Goal: Transaction & Acquisition: Purchase product/service

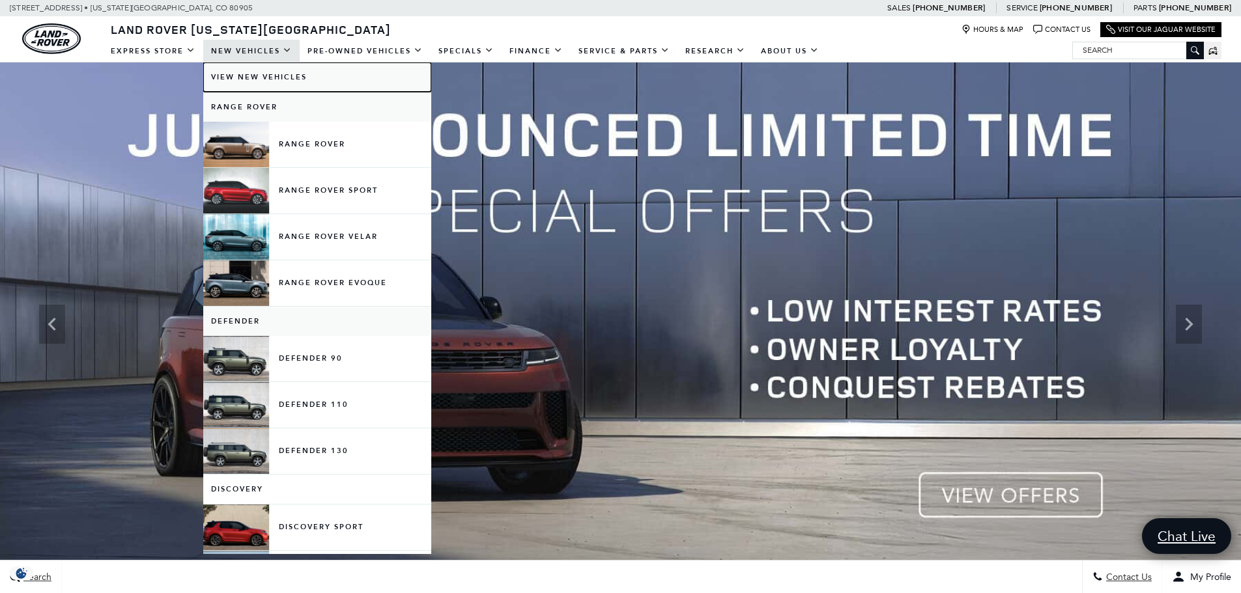
click at [234, 73] on link "View New Vehicles" at bounding box center [317, 77] width 228 height 29
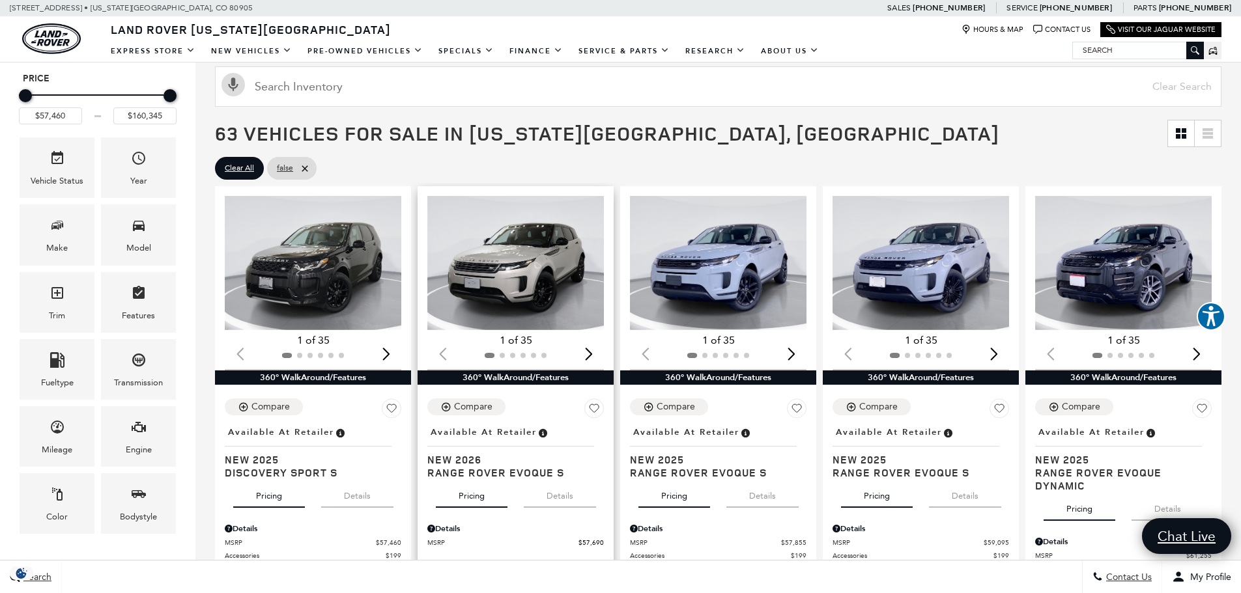
scroll to position [179, 0]
click at [672, 259] on img "1 / 2" at bounding box center [719, 264] width 178 height 134
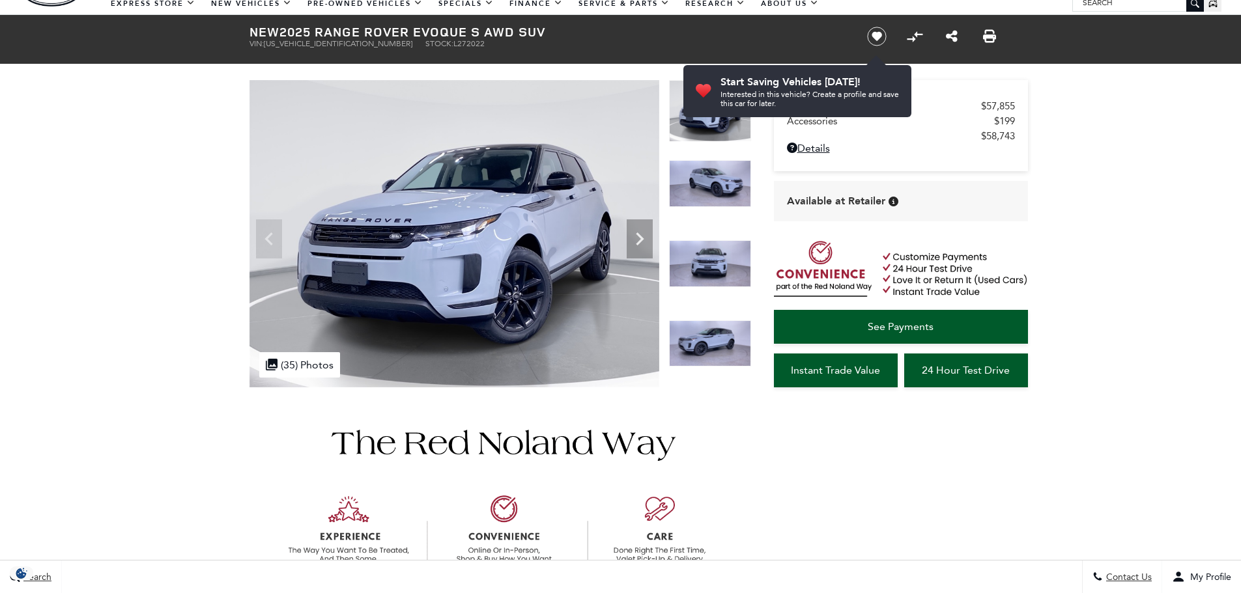
scroll to position [17, 0]
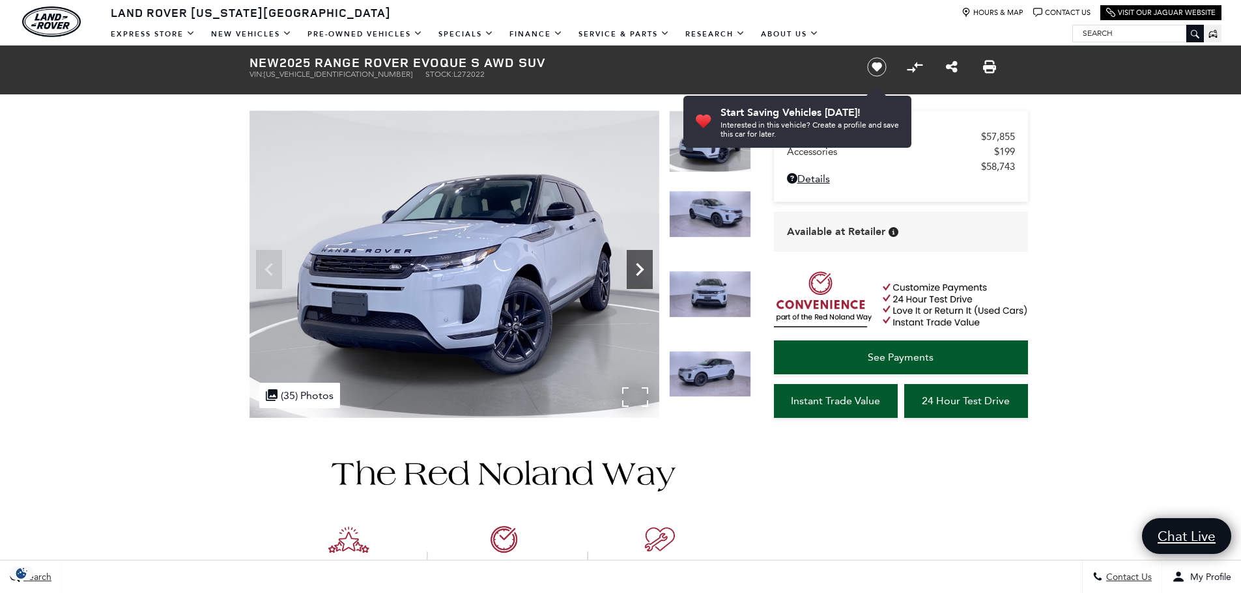
click at [636, 270] on icon "Next" at bounding box center [640, 270] width 26 height 26
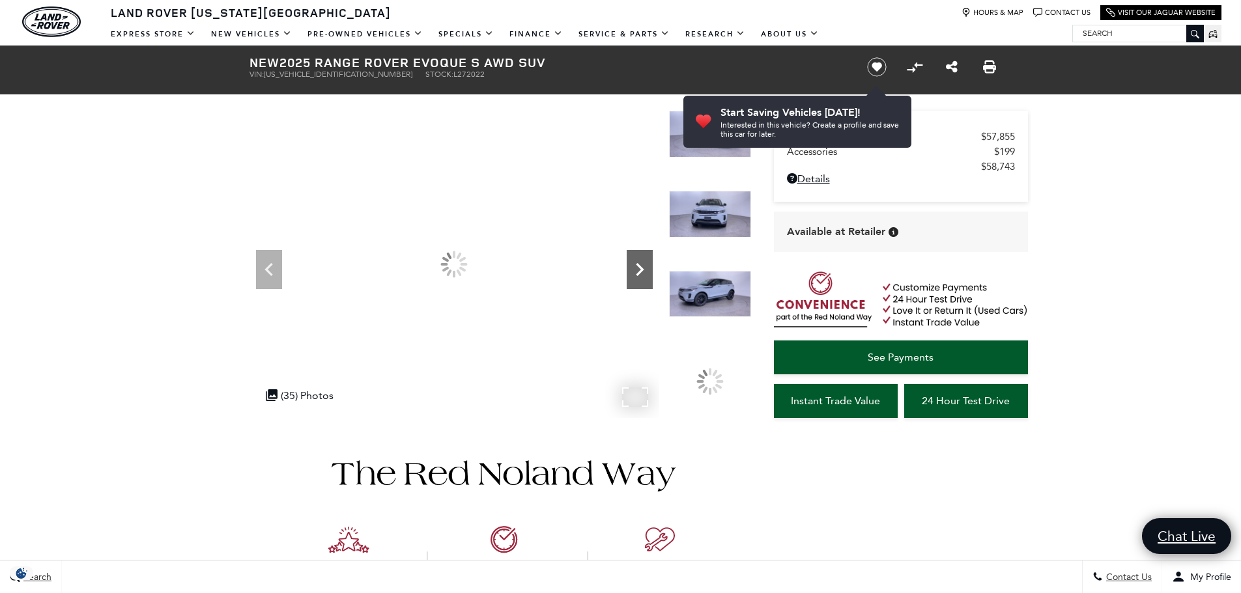
scroll to position [0, 0]
click at [636, 270] on icon "Next" at bounding box center [640, 270] width 26 height 26
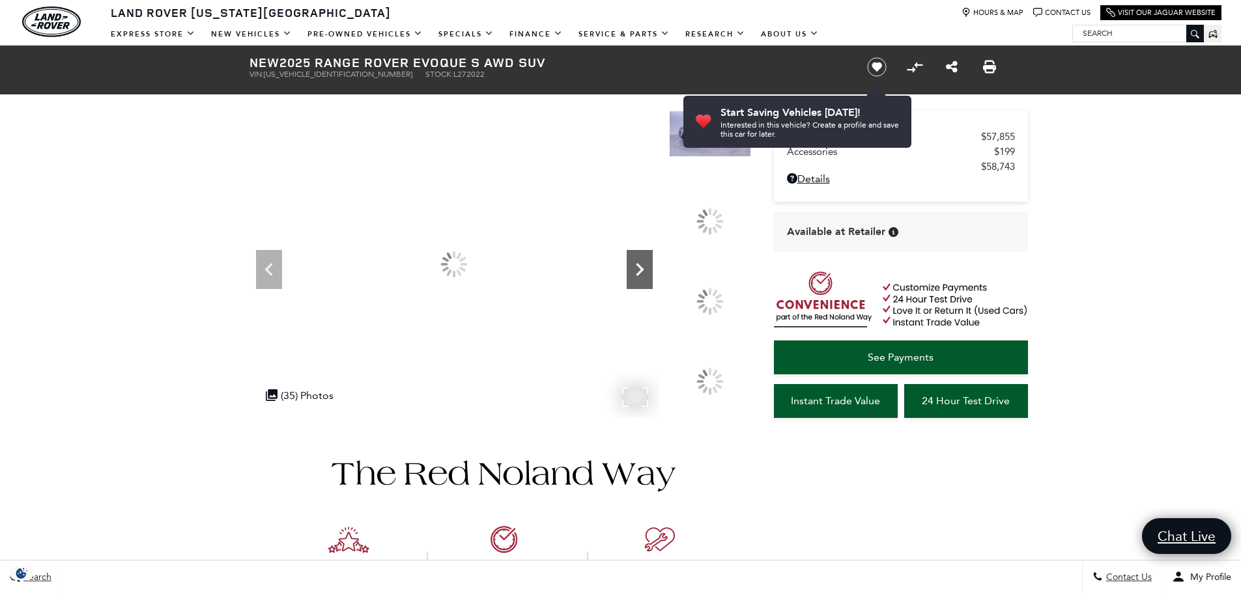
click at [636, 270] on icon "Next" at bounding box center [640, 270] width 26 height 26
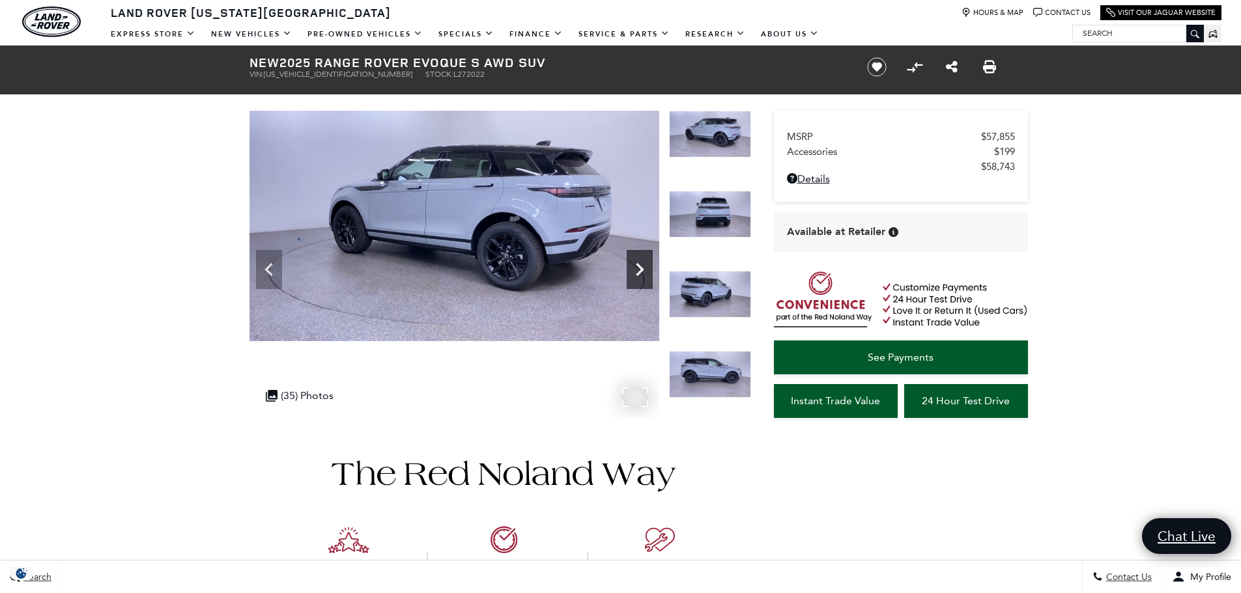
click at [636, 270] on icon "Next" at bounding box center [640, 270] width 26 height 26
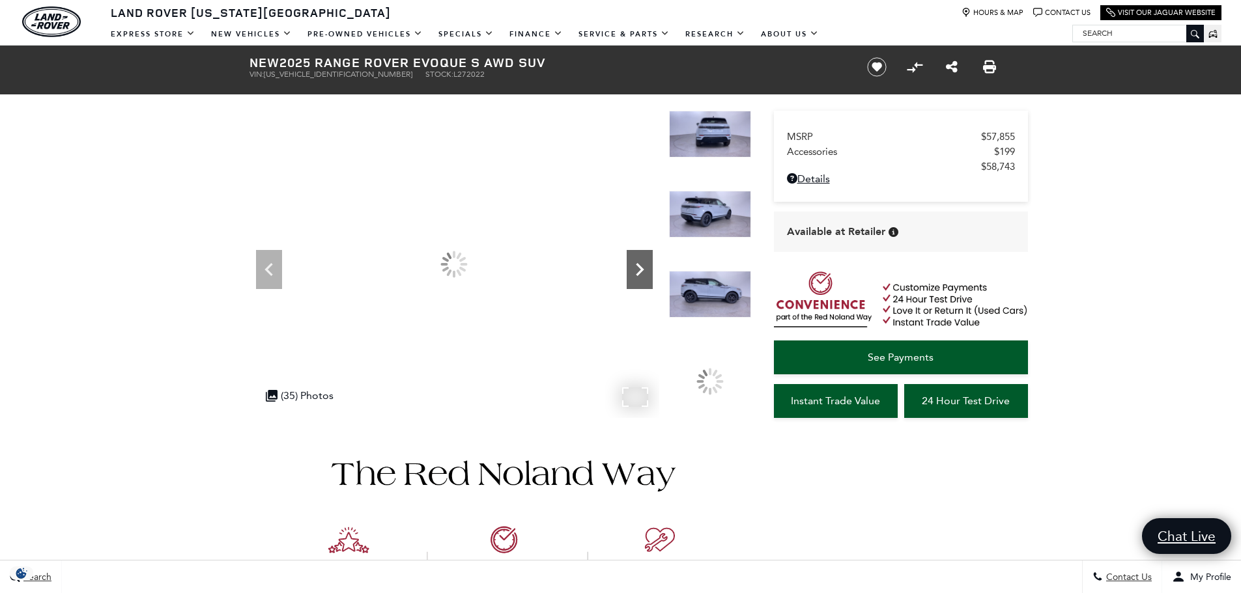
click at [636, 270] on icon "Next" at bounding box center [640, 270] width 26 height 26
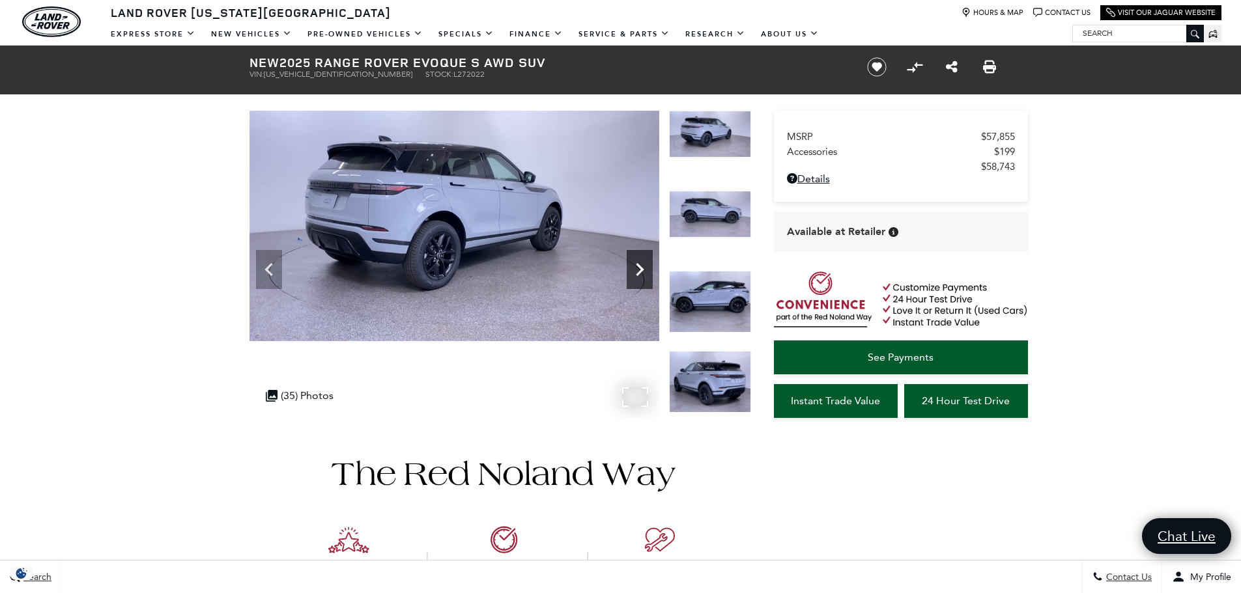
click at [636, 270] on icon "Next" at bounding box center [640, 270] width 26 height 26
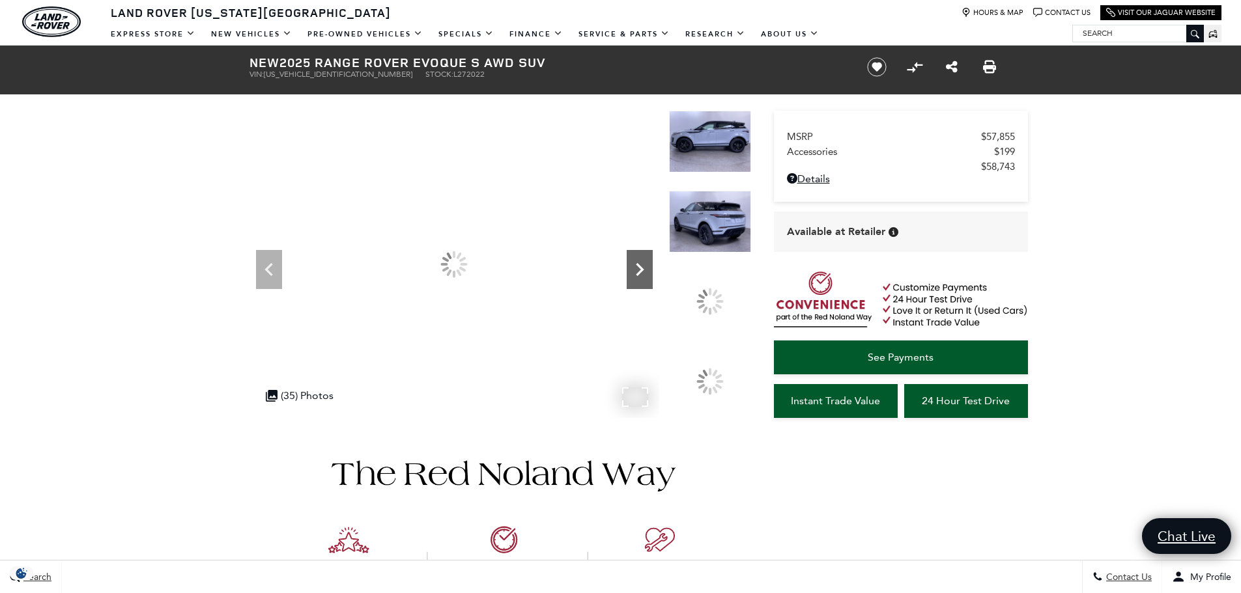
click at [636, 270] on icon "Next" at bounding box center [640, 270] width 26 height 26
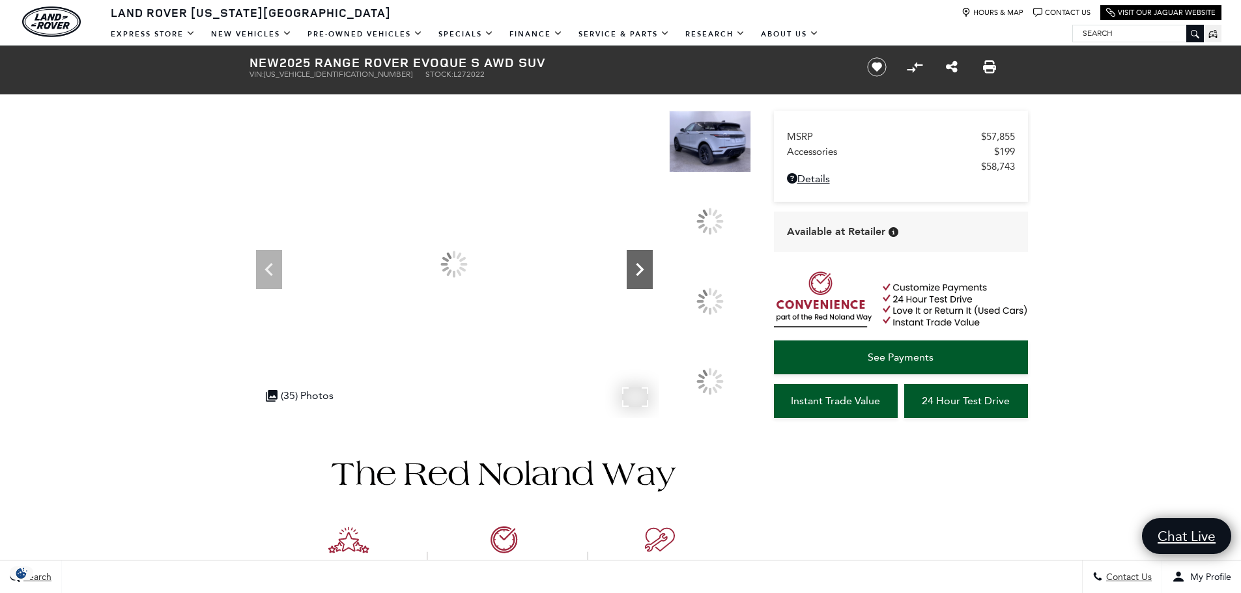
click at [636, 270] on icon "Next" at bounding box center [640, 270] width 26 height 26
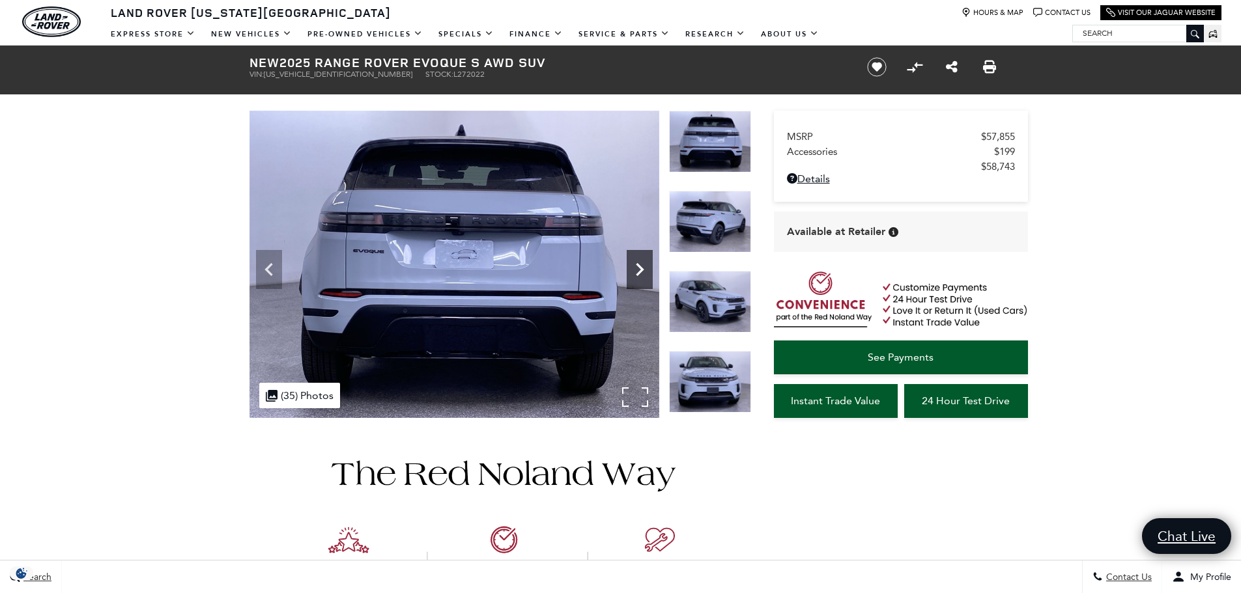
click at [636, 270] on icon "Next" at bounding box center [640, 270] width 26 height 26
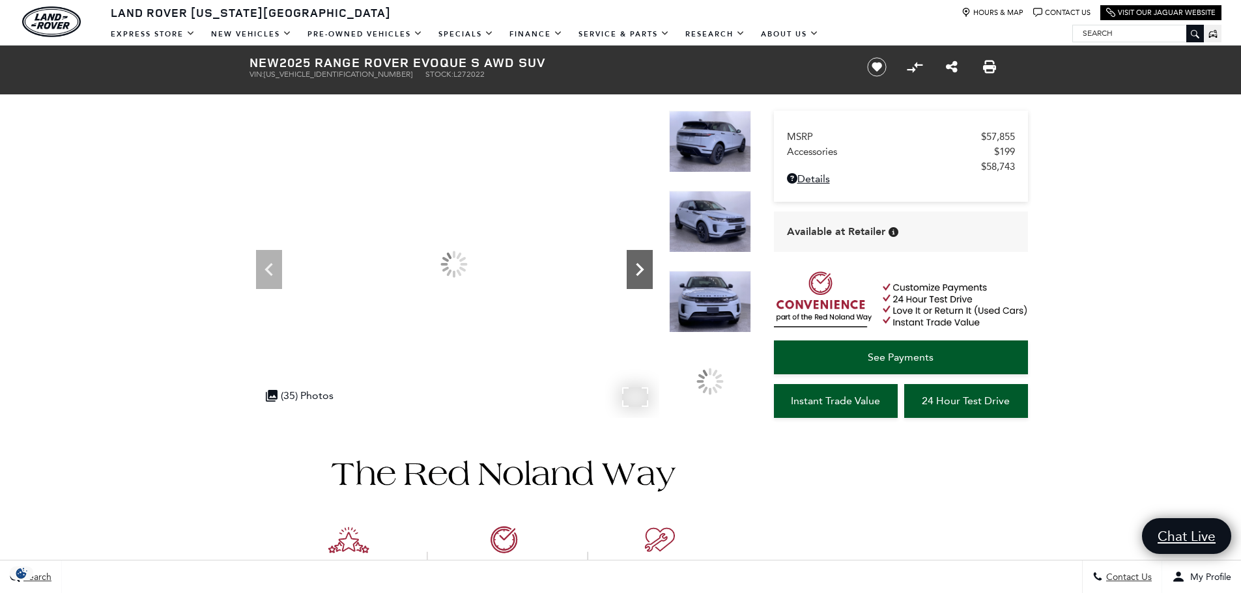
click at [636, 270] on icon "Next" at bounding box center [640, 270] width 26 height 26
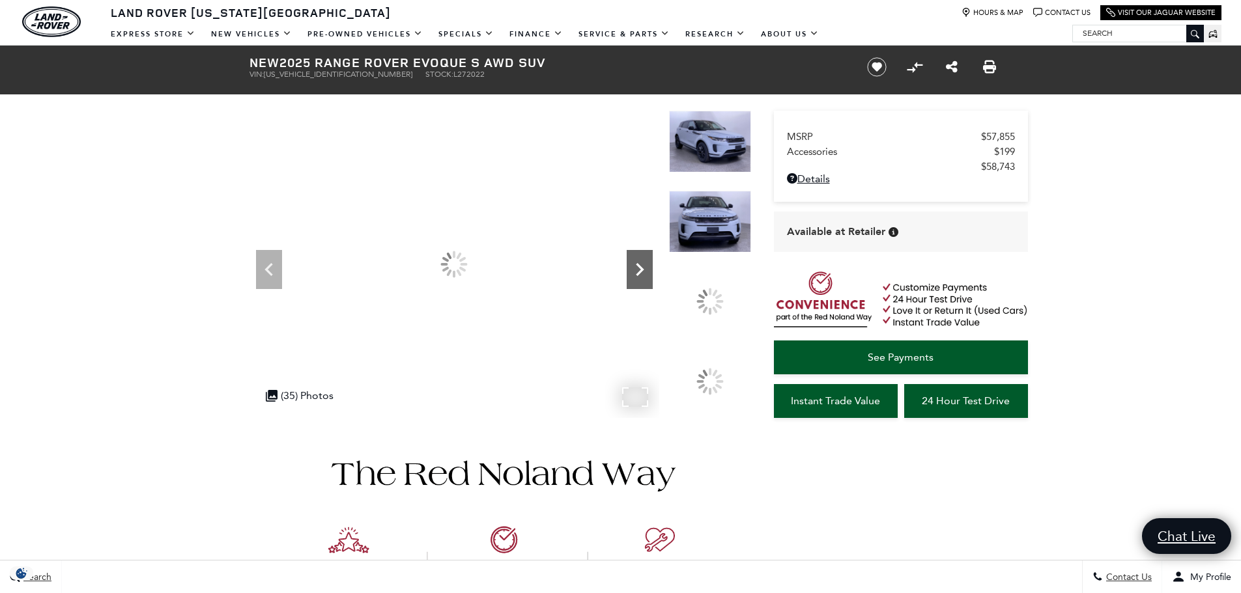
click at [636, 270] on icon "Next" at bounding box center [640, 270] width 26 height 26
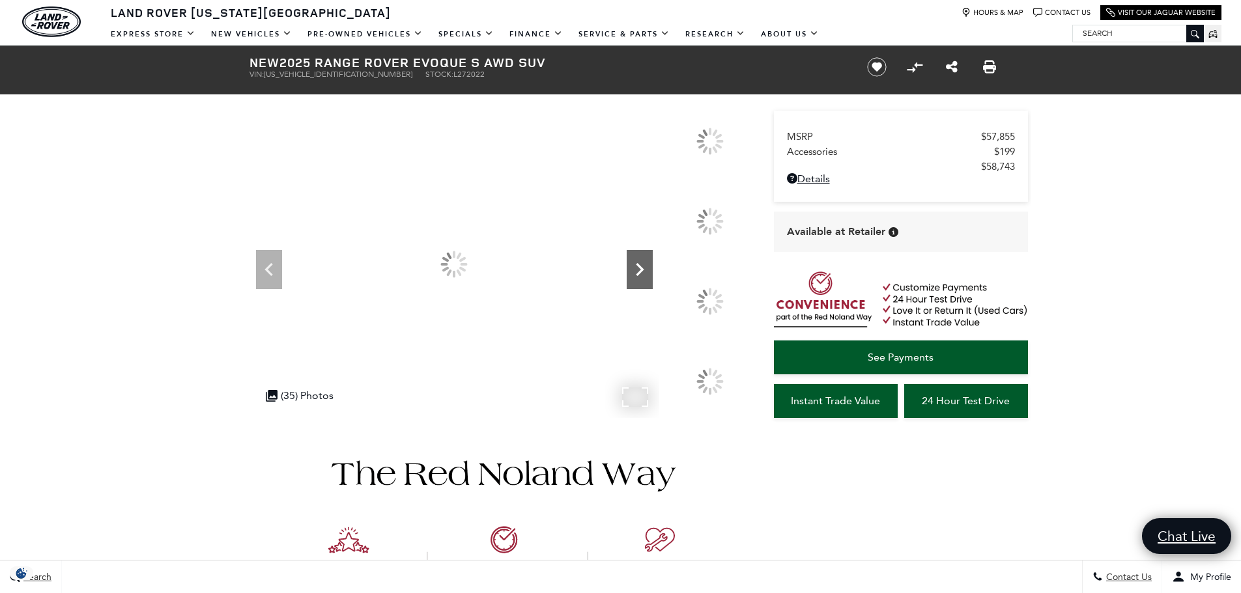
click at [636, 270] on icon "Next" at bounding box center [640, 270] width 26 height 26
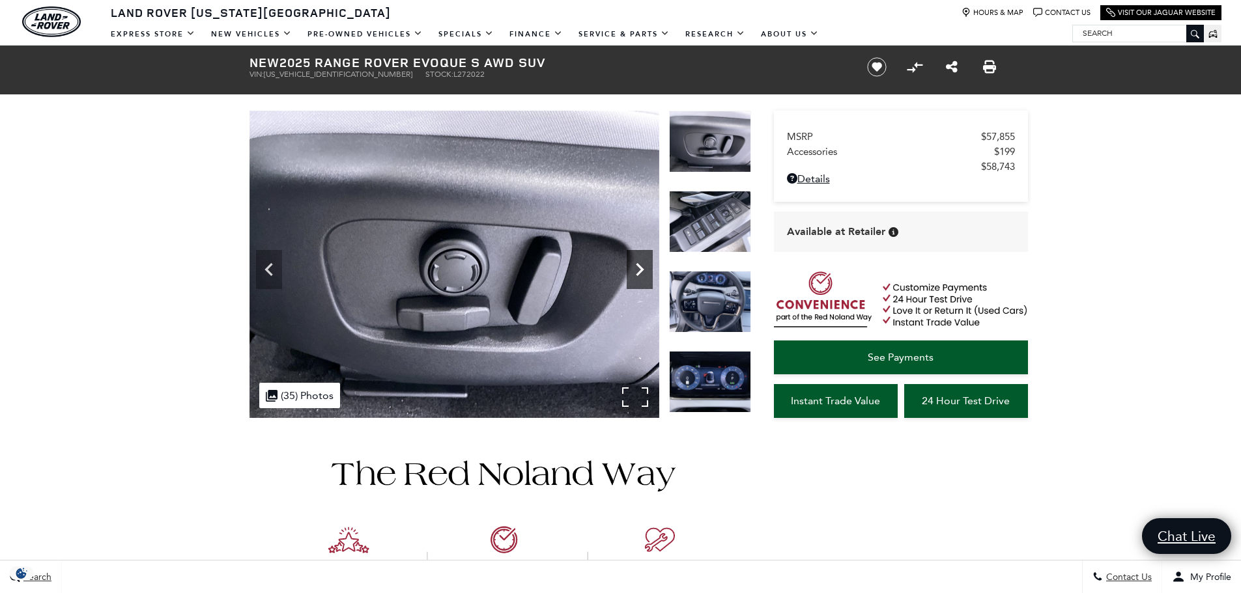
click at [636, 270] on icon "Next" at bounding box center [640, 270] width 26 height 26
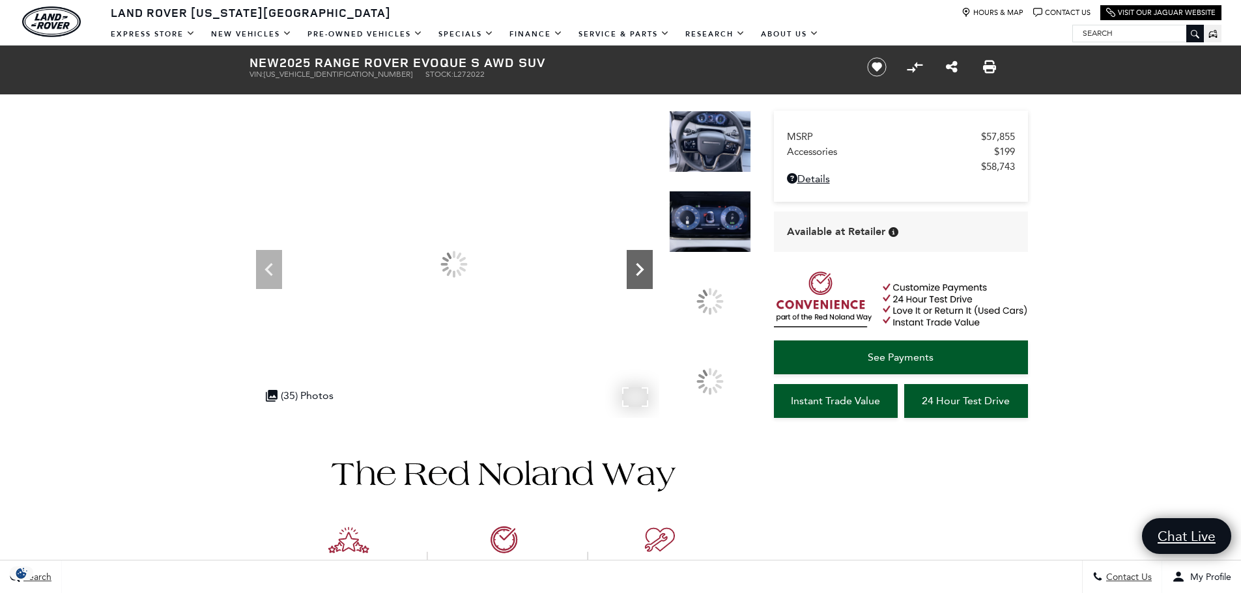
click at [636, 270] on icon "Next" at bounding box center [640, 270] width 26 height 26
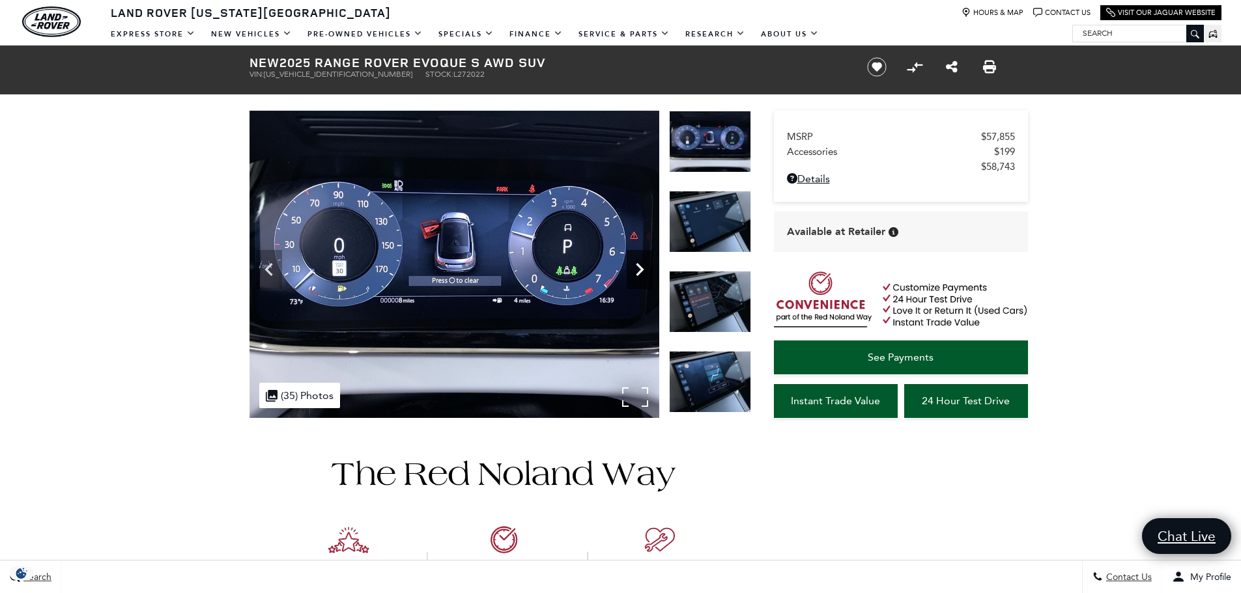
click at [636, 270] on icon "Next" at bounding box center [640, 270] width 26 height 26
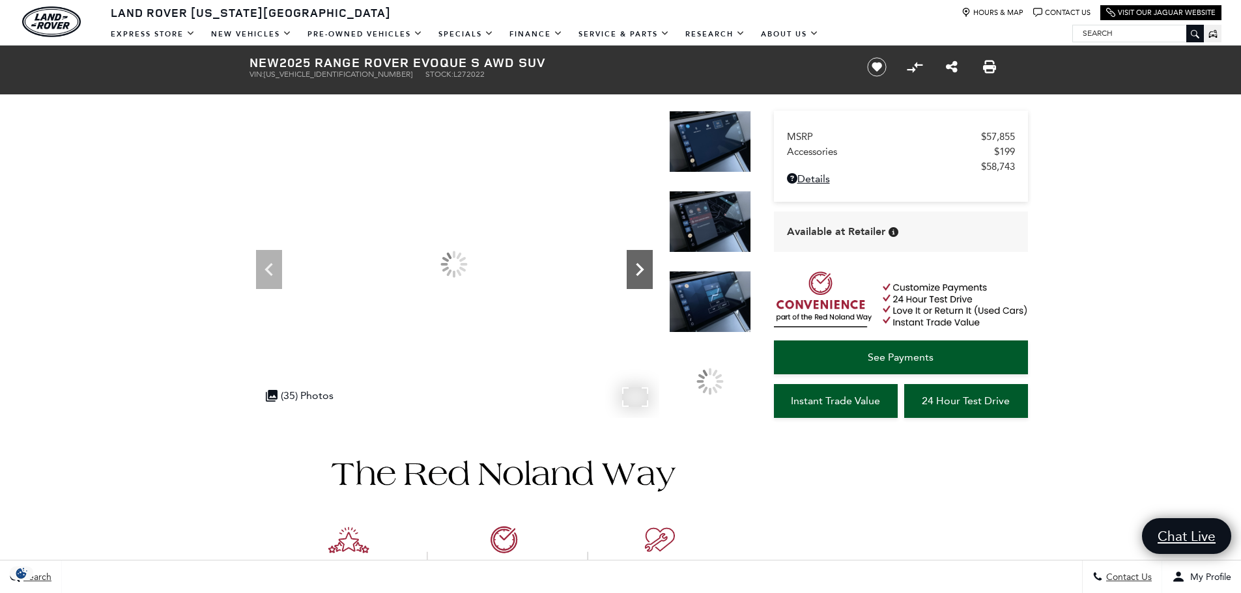
click at [636, 270] on icon "Next" at bounding box center [640, 270] width 26 height 26
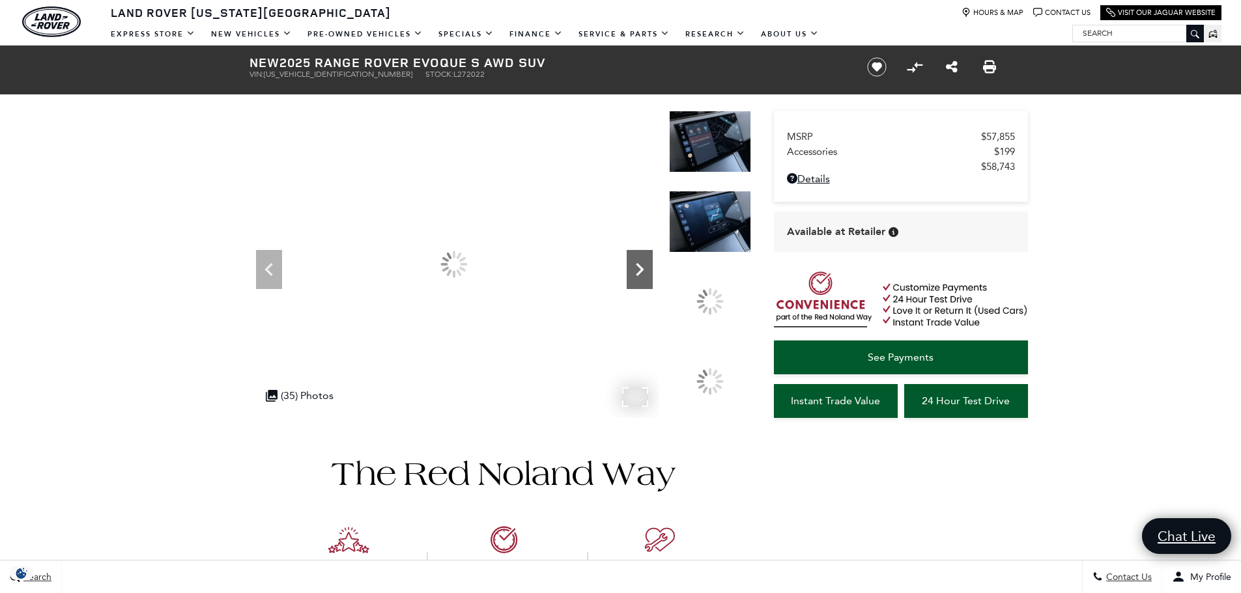
click at [636, 270] on icon "Next" at bounding box center [640, 270] width 26 height 26
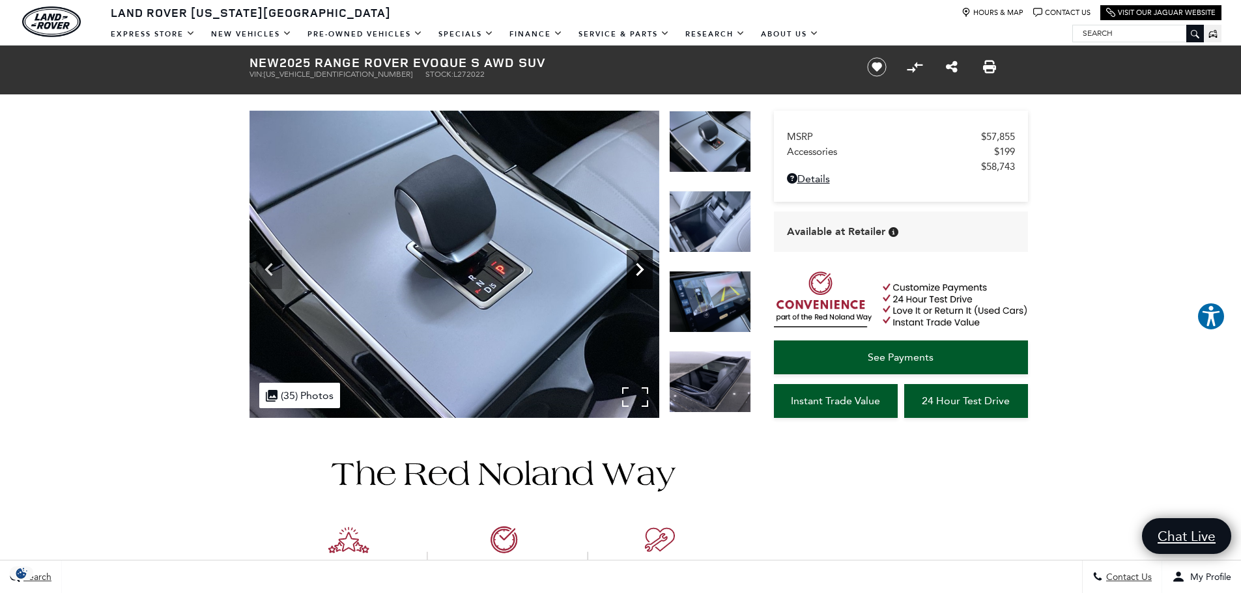
click at [636, 270] on icon "Next" at bounding box center [640, 270] width 26 height 26
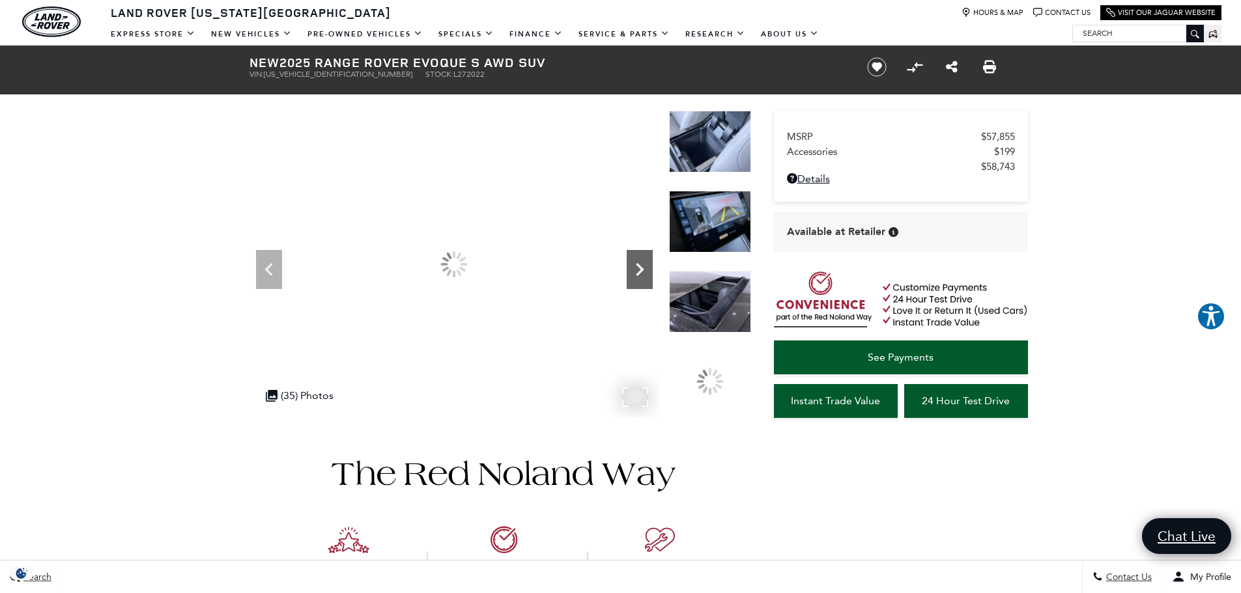
click at [636, 270] on icon "Next" at bounding box center [640, 270] width 26 height 26
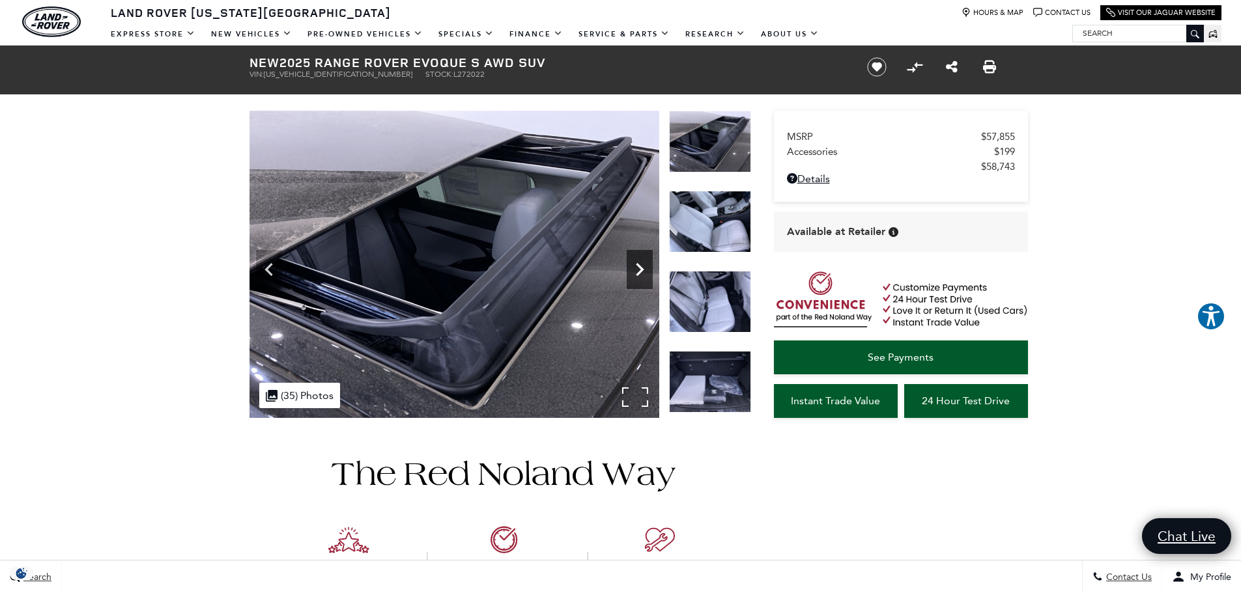
click at [636, 270] on icon "Next" at bounding box center [640, 270] width 26 height 26
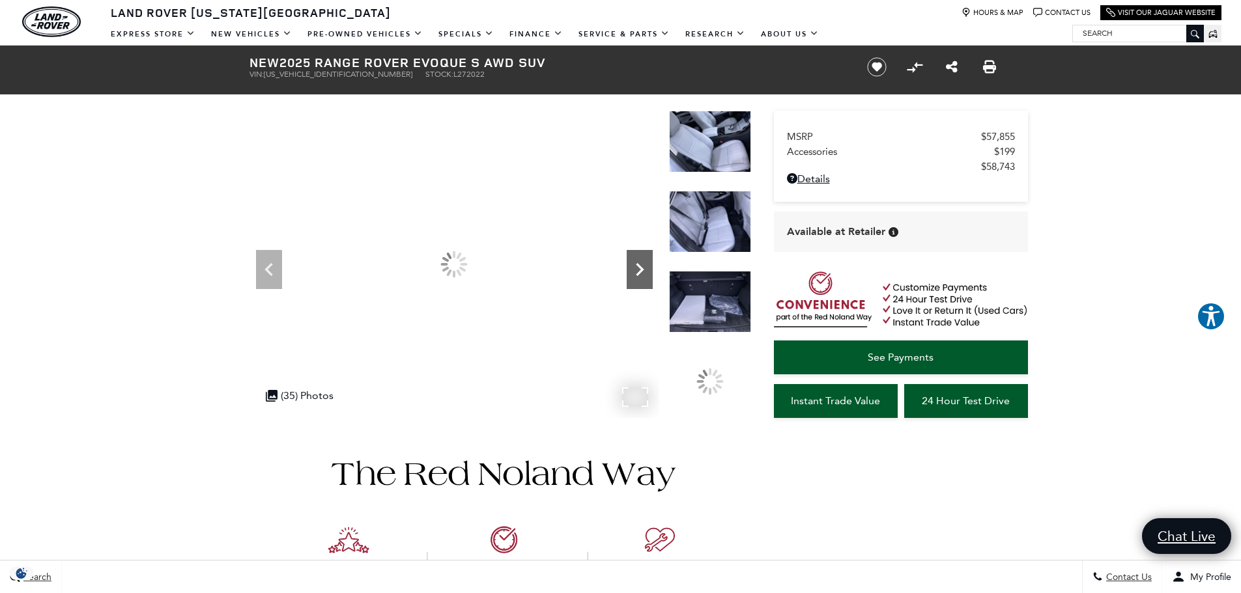
click at [636, 270] on icon "Next" at bounding box center [640, 270] width 26 height 26
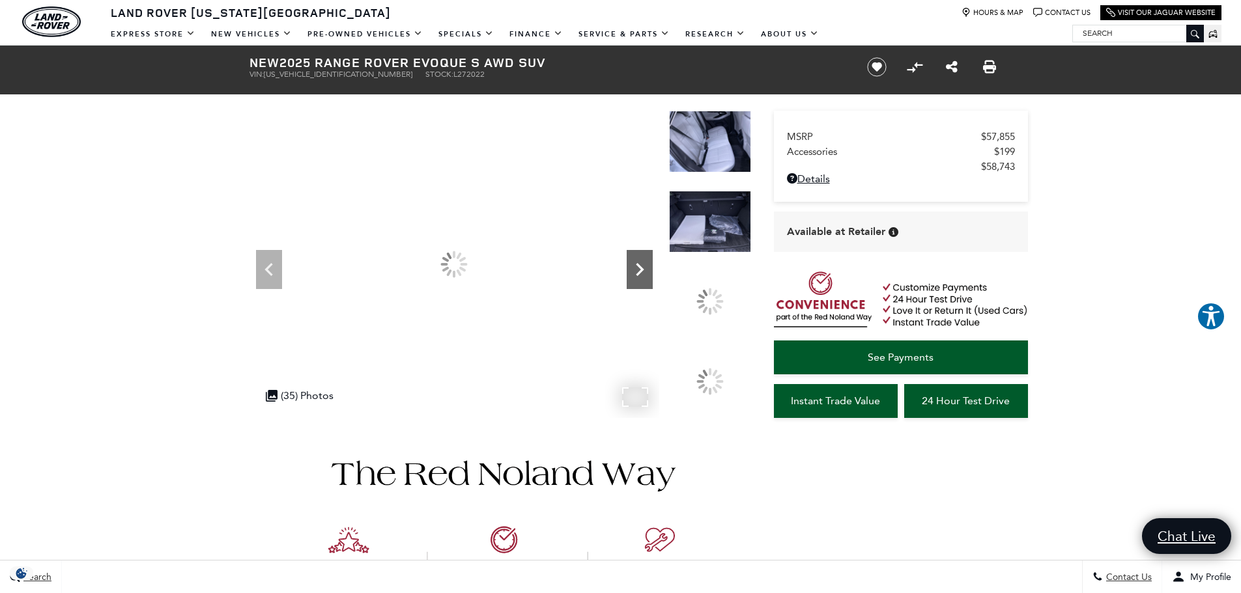
click at [636, 270] on icon "Next" at bounding box center [640, 270] width 26 height 26
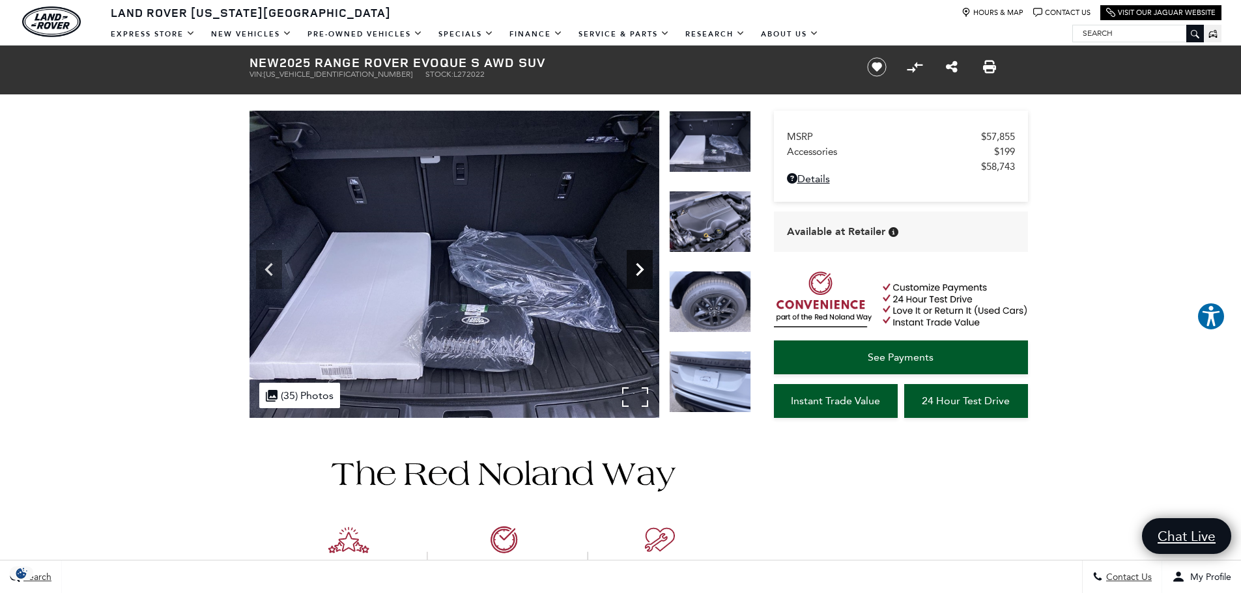
click at [636, 270] on icon "Next" at bounding box center [640, 270] width 26 height 26
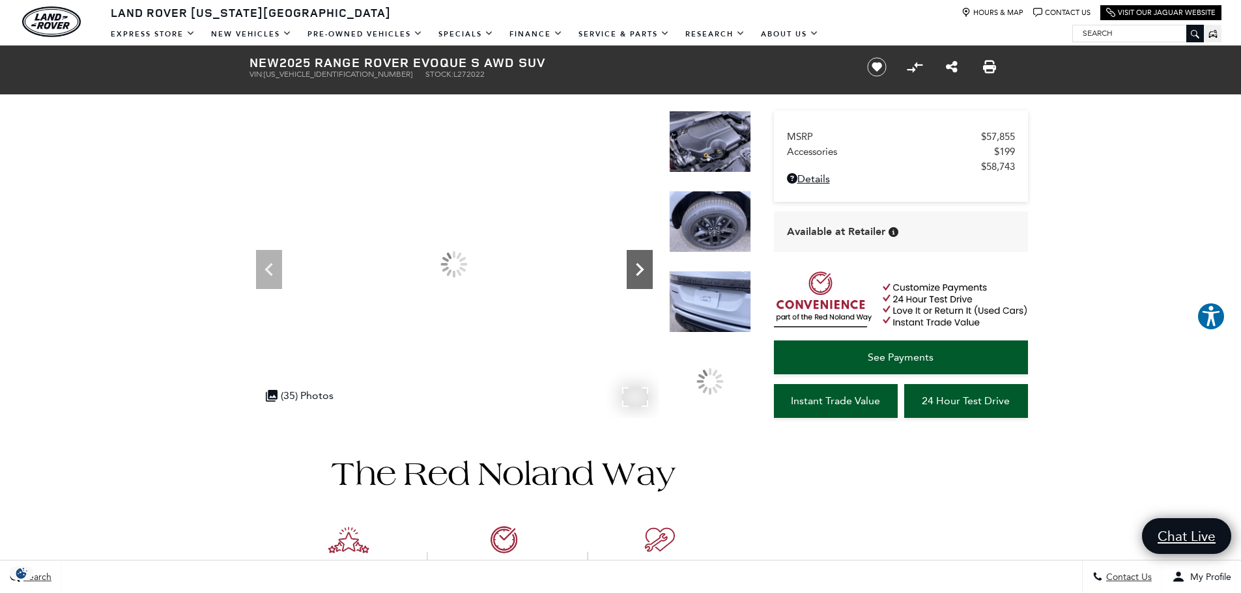
click at [636, 270] on icon "Next" at bounding box center [640, 270] width 26 height 26
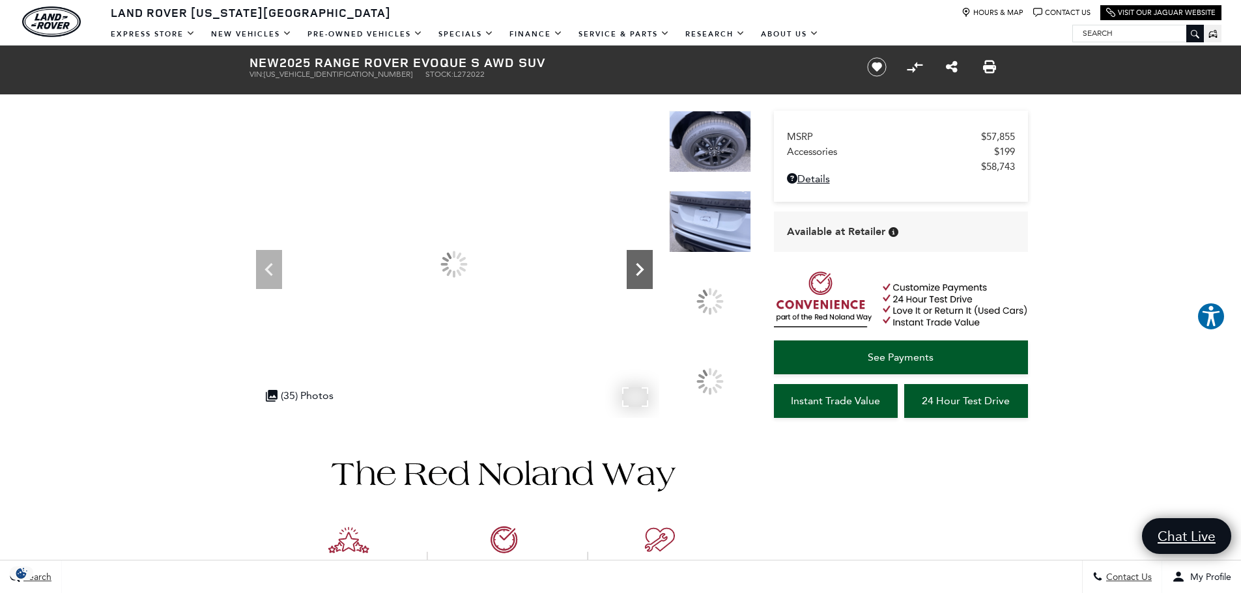
click at [636, 270] on icon "Next" at bounding box center [640, 270] width 26 height 26
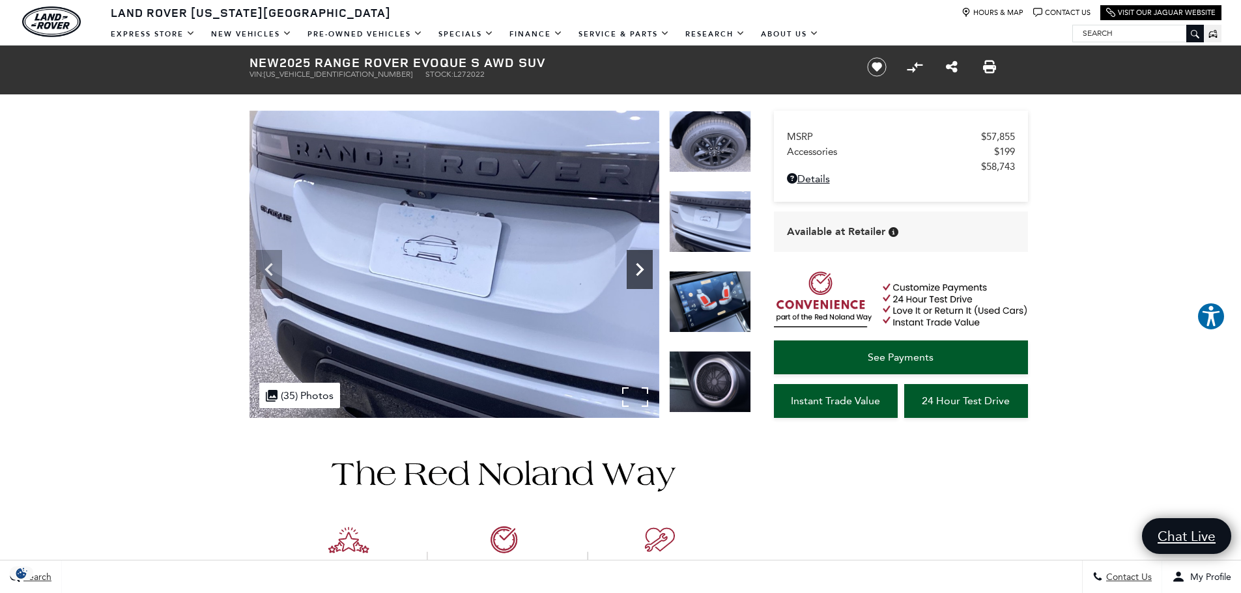
click at [636, 270] on icon "Next" at bounding box center [640, 270] width 26 height 26
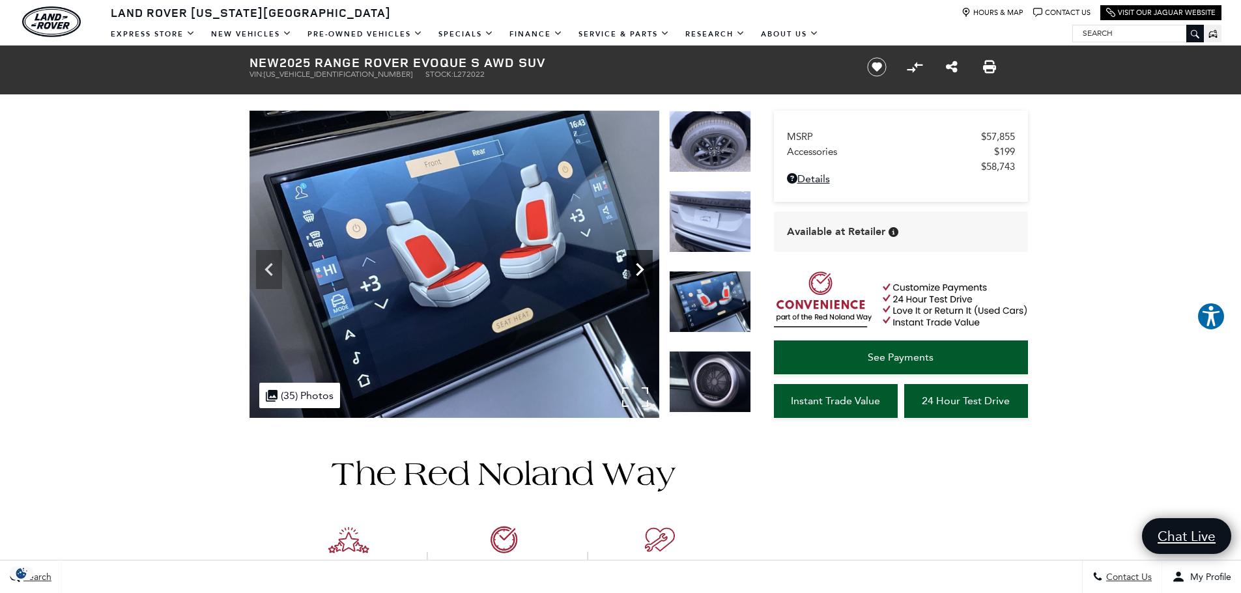
click at [636, 271] on icon "Next" at bounding box center [640, 270] width 26 height 26
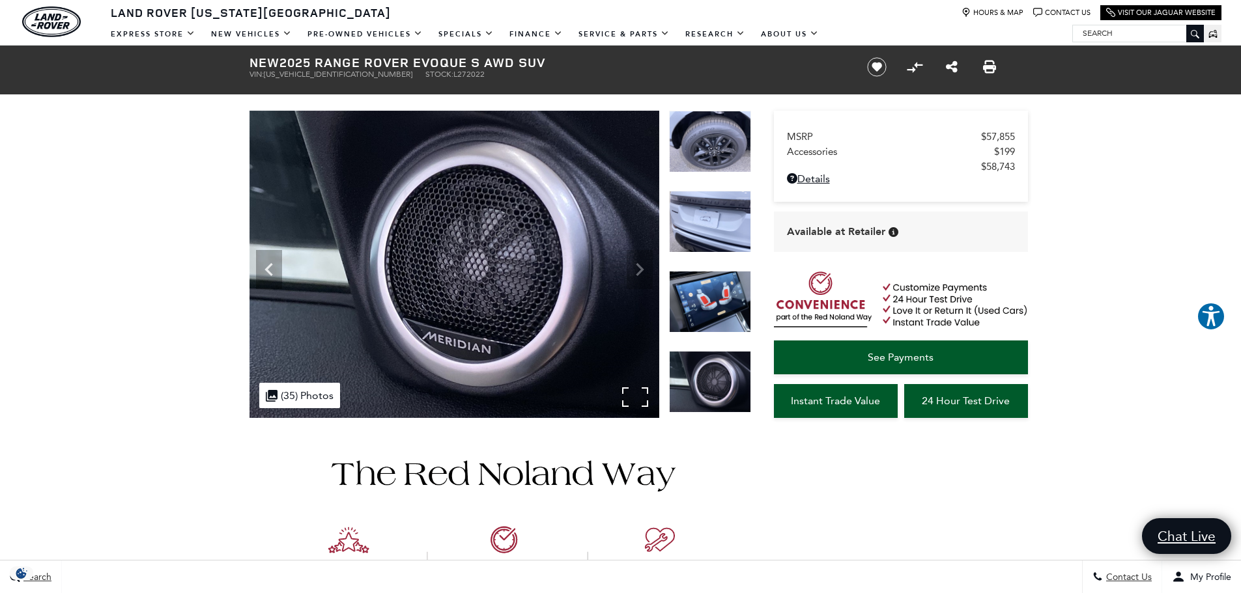
click at [636, 271] on img at bounding box center [454, 264] width 410 height 307
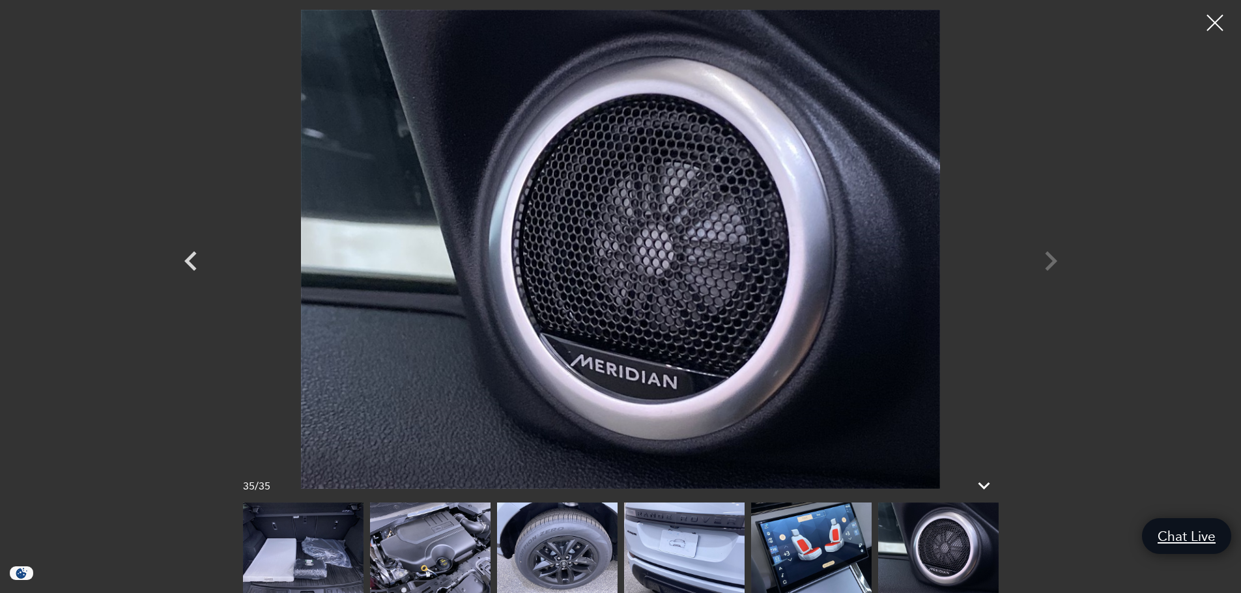
scroll to position [113, 0]
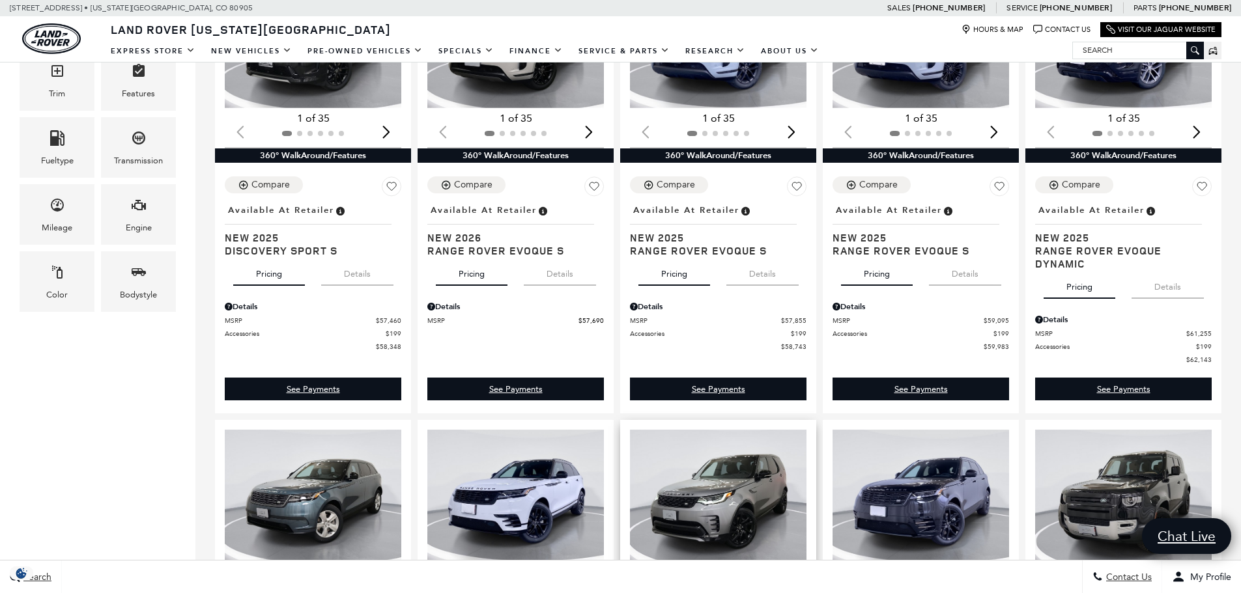
scroll to position [387, 0]
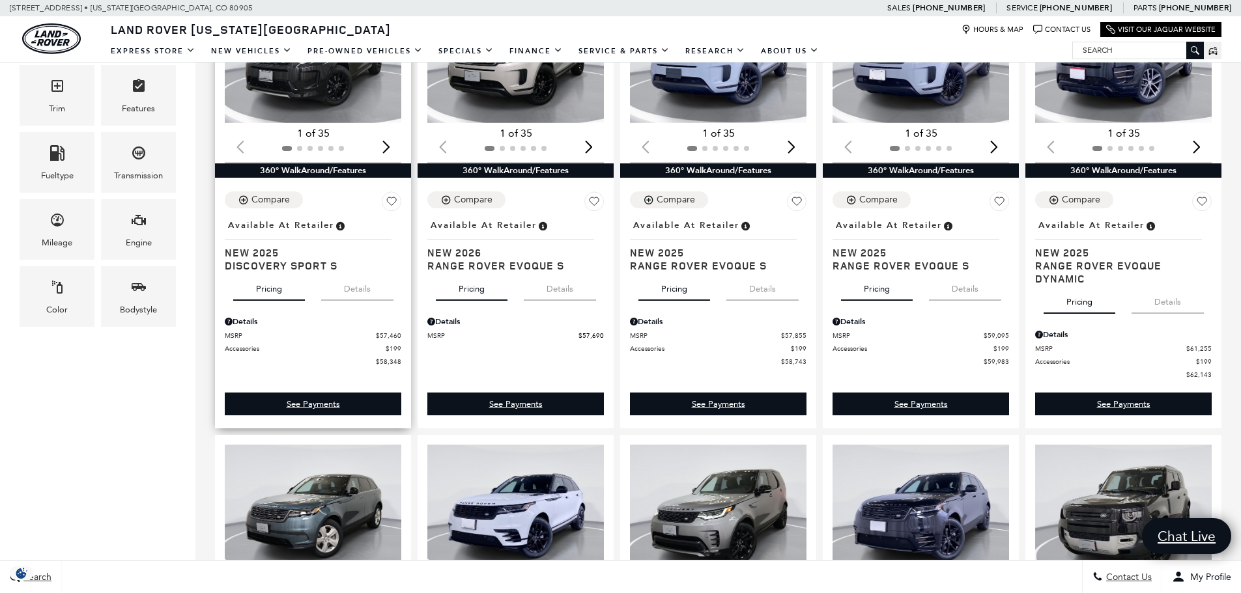
click at [304, 92] on img "1 / 2" at bounding box center [314, 56] width 178 height 134
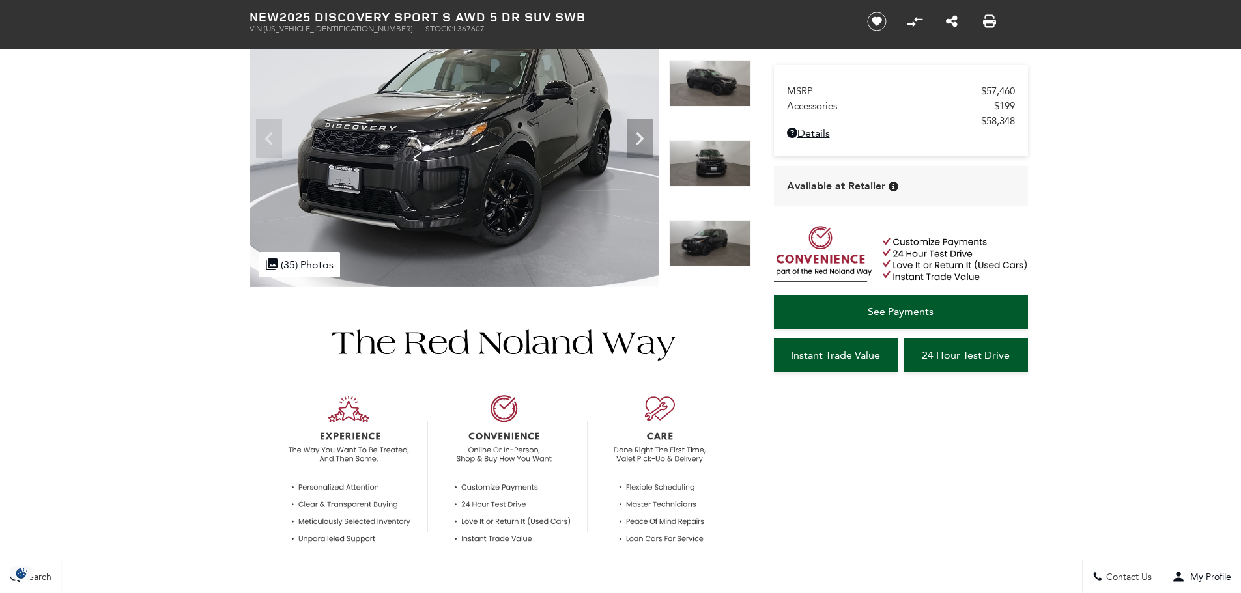
scroll to position [70, 0]
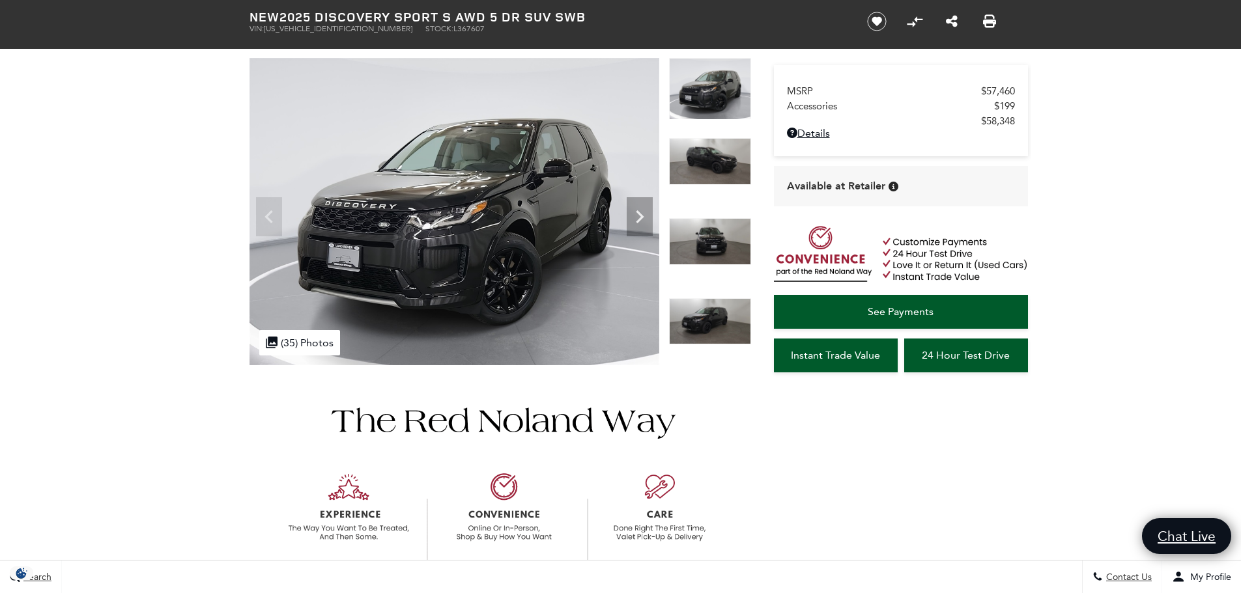
click at [691, 323] on img at bounding box center [710, 321] width 82 height 47
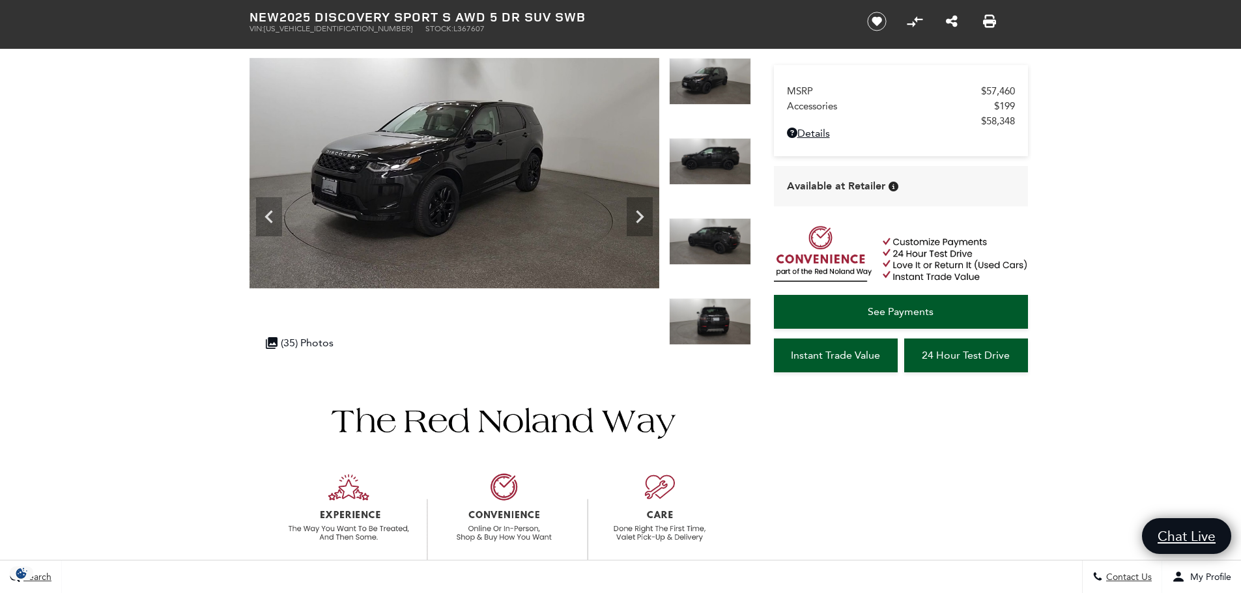
scroll to position [0, 0]
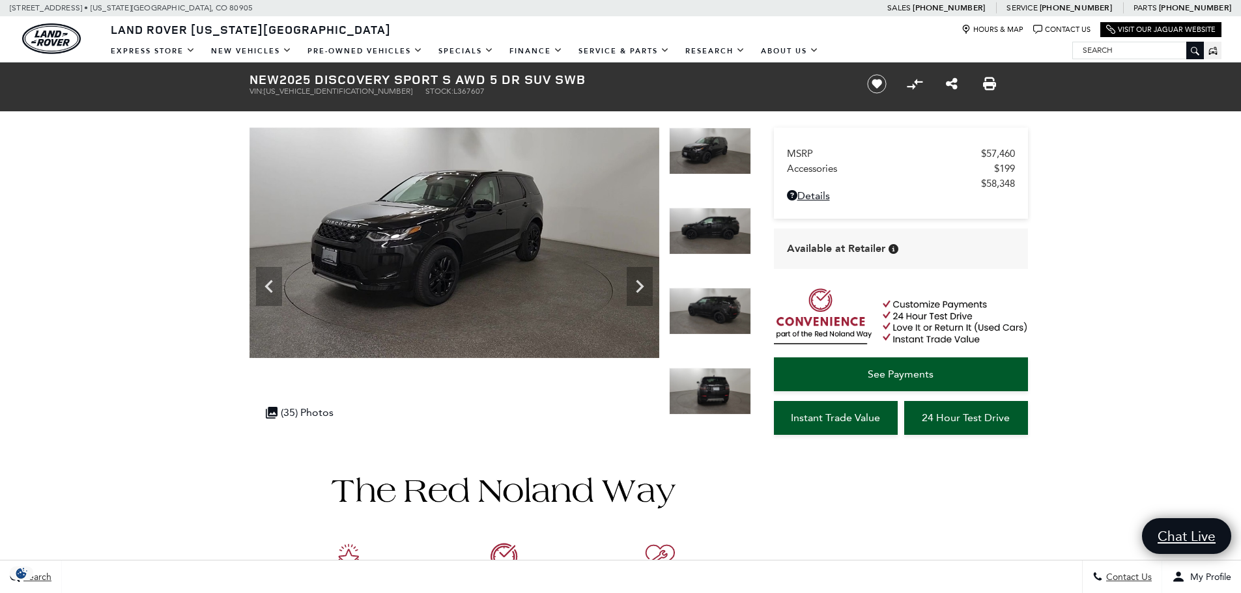
click at [720, 157] on img at bounding box center [710, 151] width 82 height 47
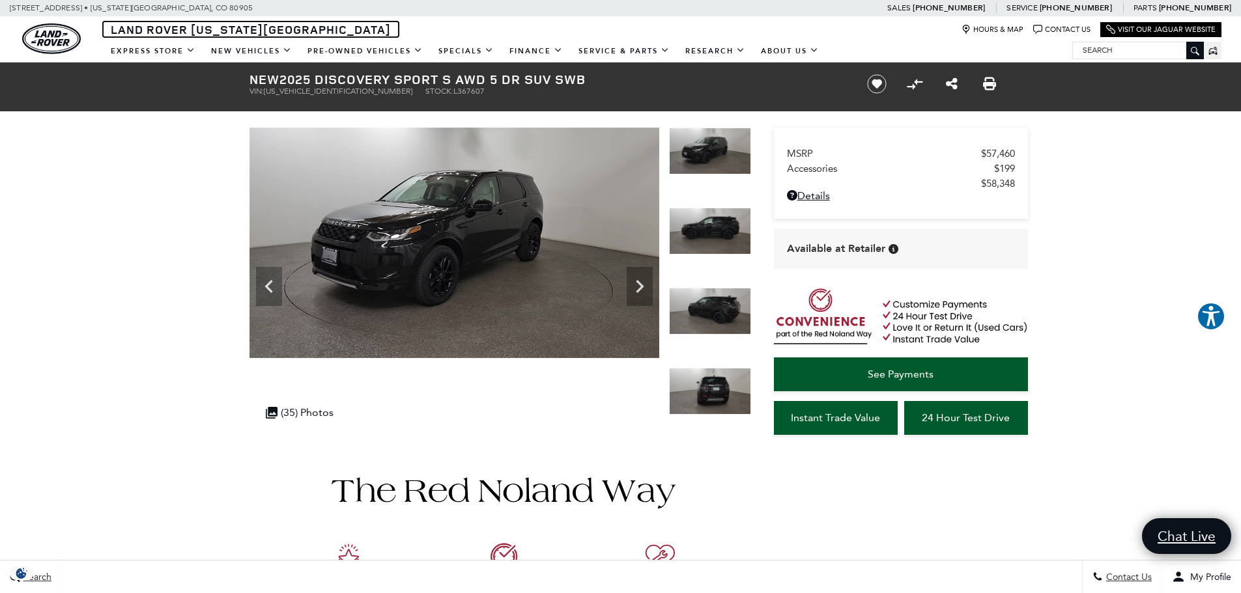
click at [141, 27] on span "Land Rover [US_STATE][GEOGRAPHIC_DATA]" at bounding box center [251, 29] width 280 height 16
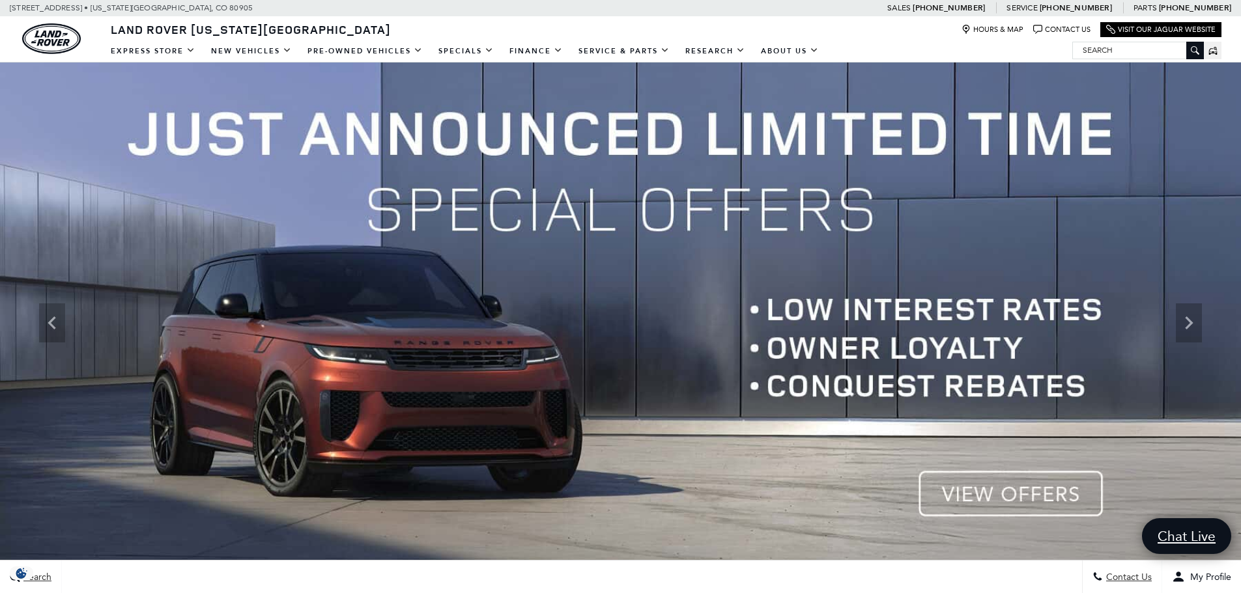
scroll to position [1, 0]
